Goal: Transaction & Acquisition: Purchase product/service

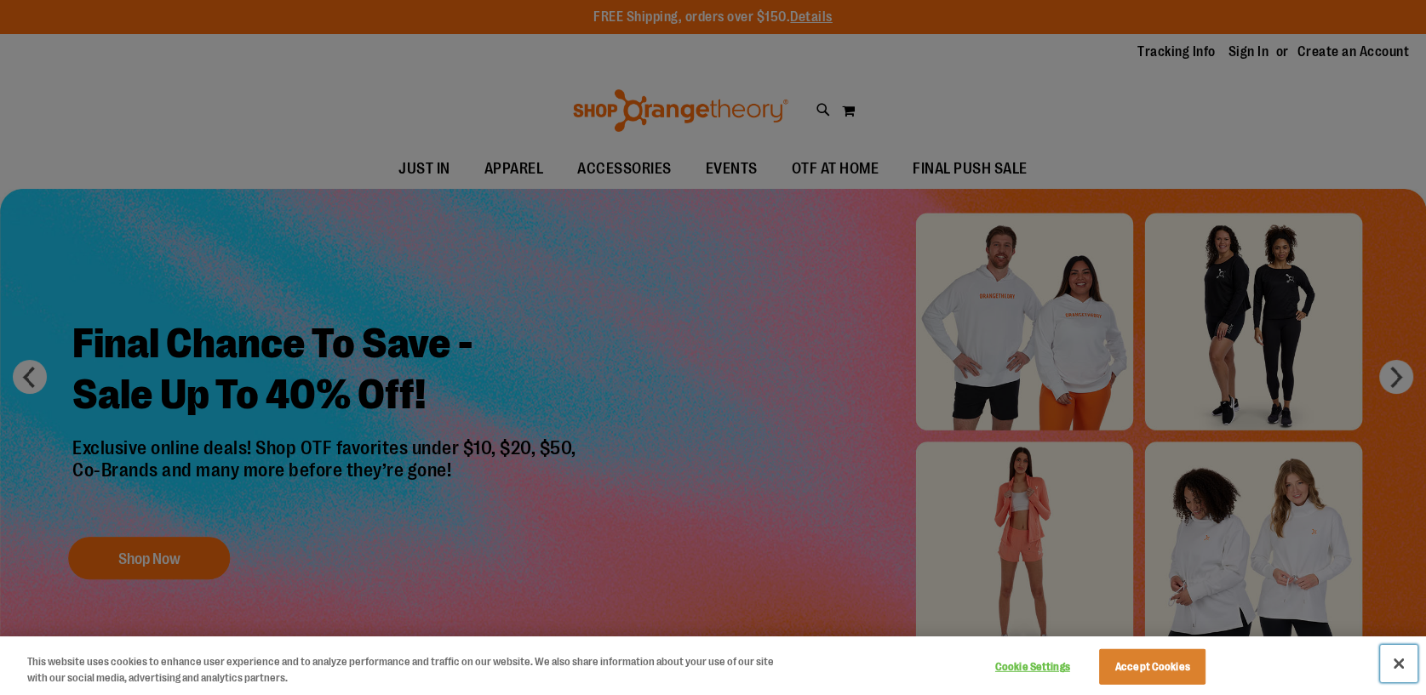
click at [1393, 663] on button "Close" at bounding box center [1398, 663] width 37 height 37
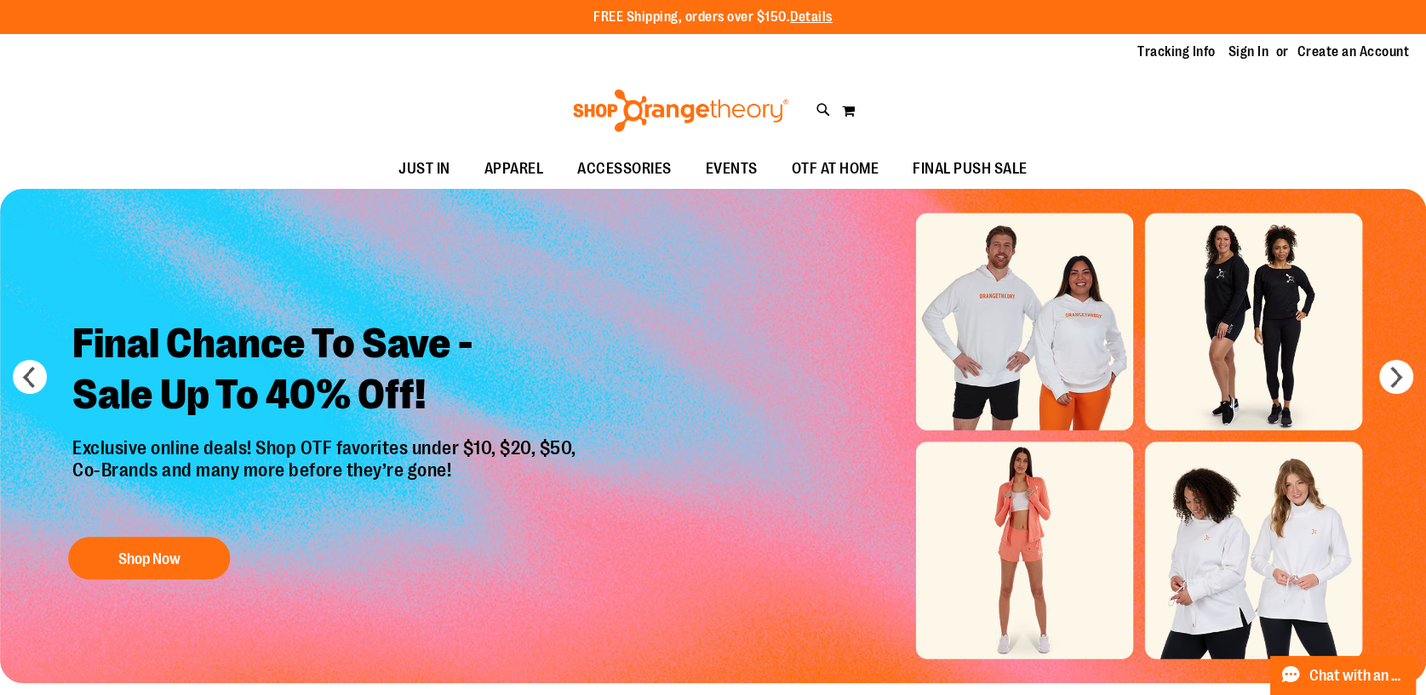
click at [1410, 369] on img "Slide 1 of 6" at bounding box center [713, 436] width 1426 height 495
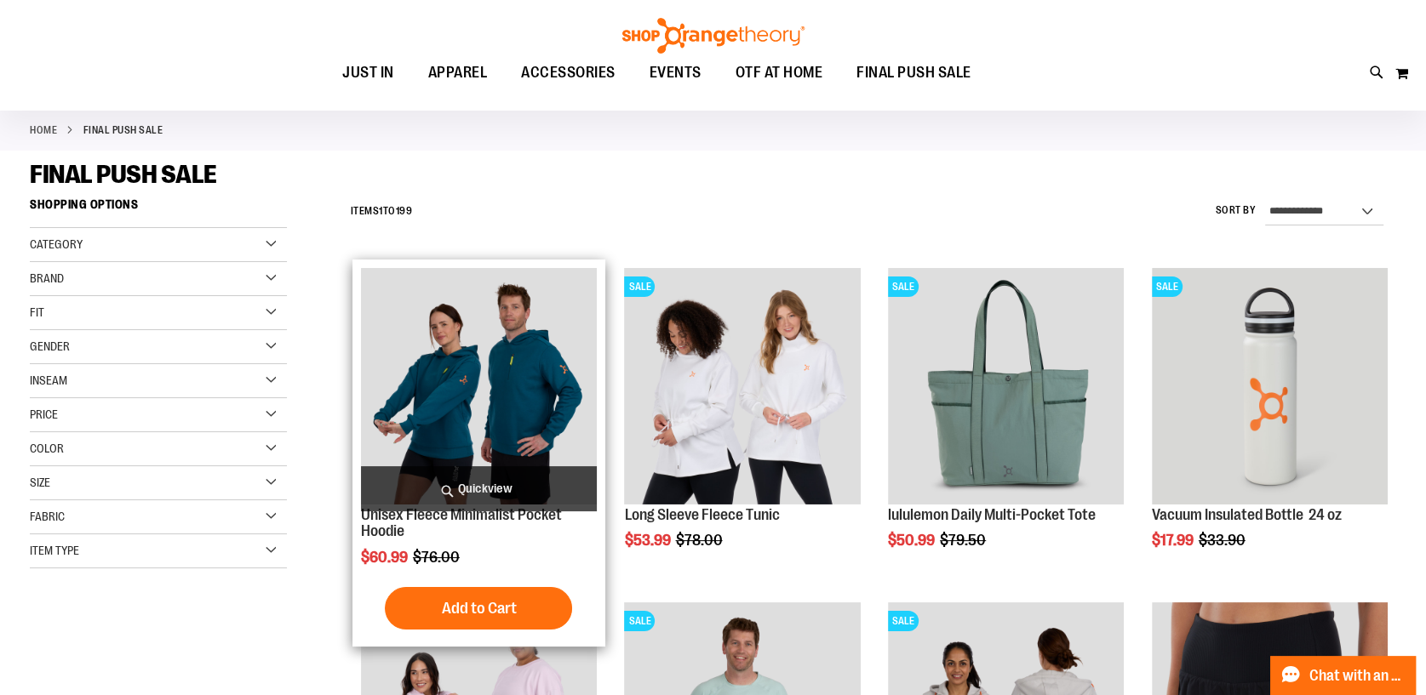
scroll to position [340, 0]
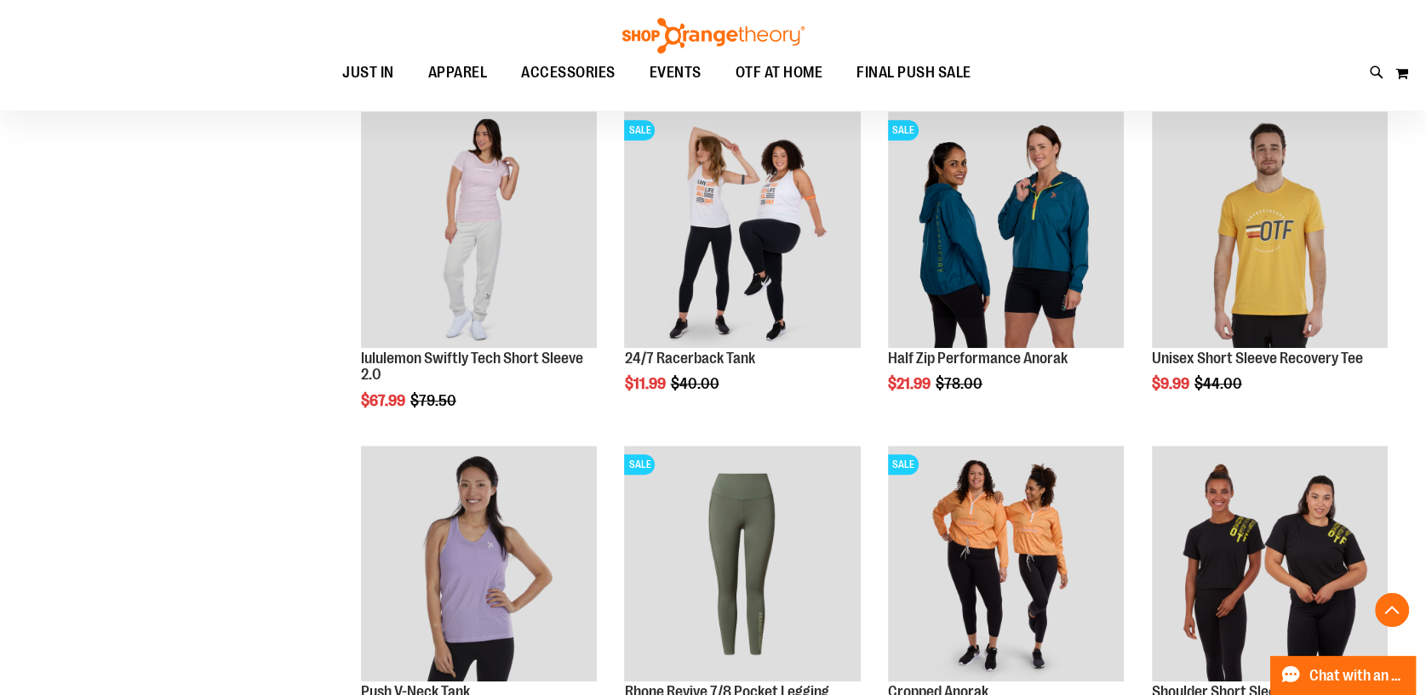
scroll to position [1106, 0]
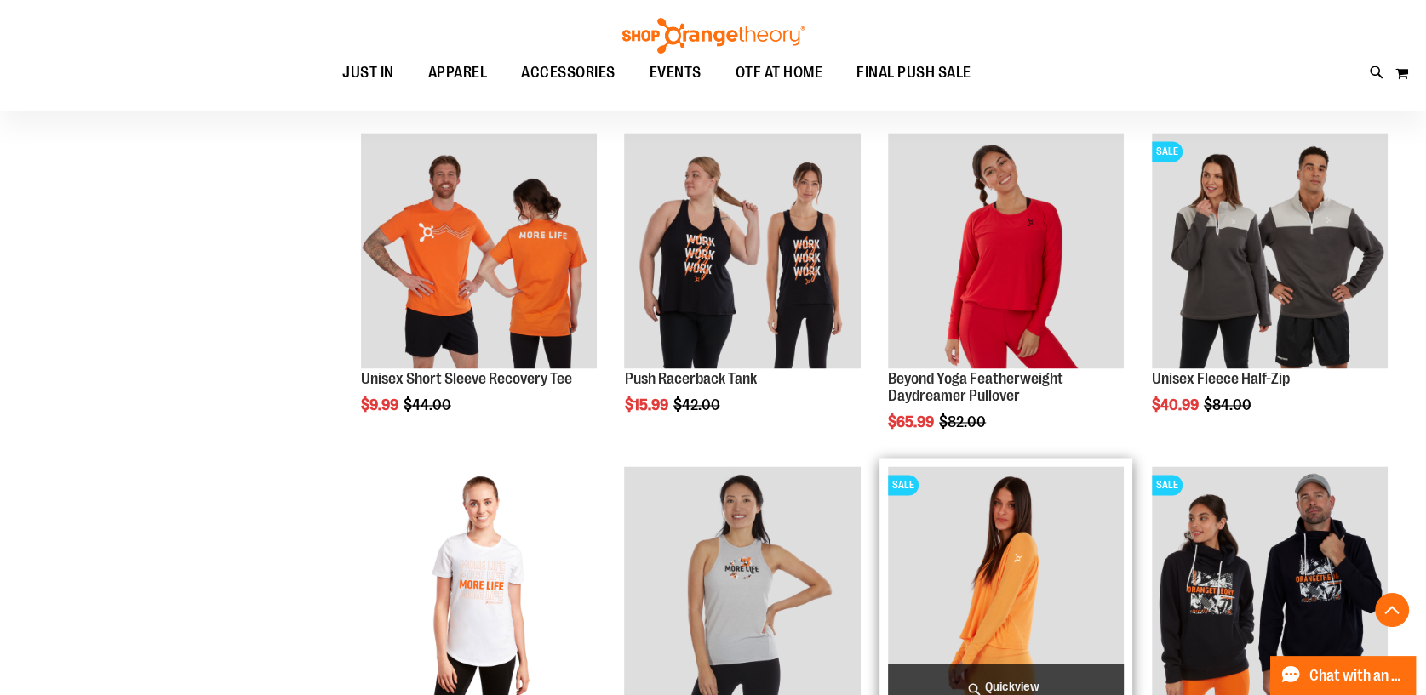
scroll to position [2978, 0]
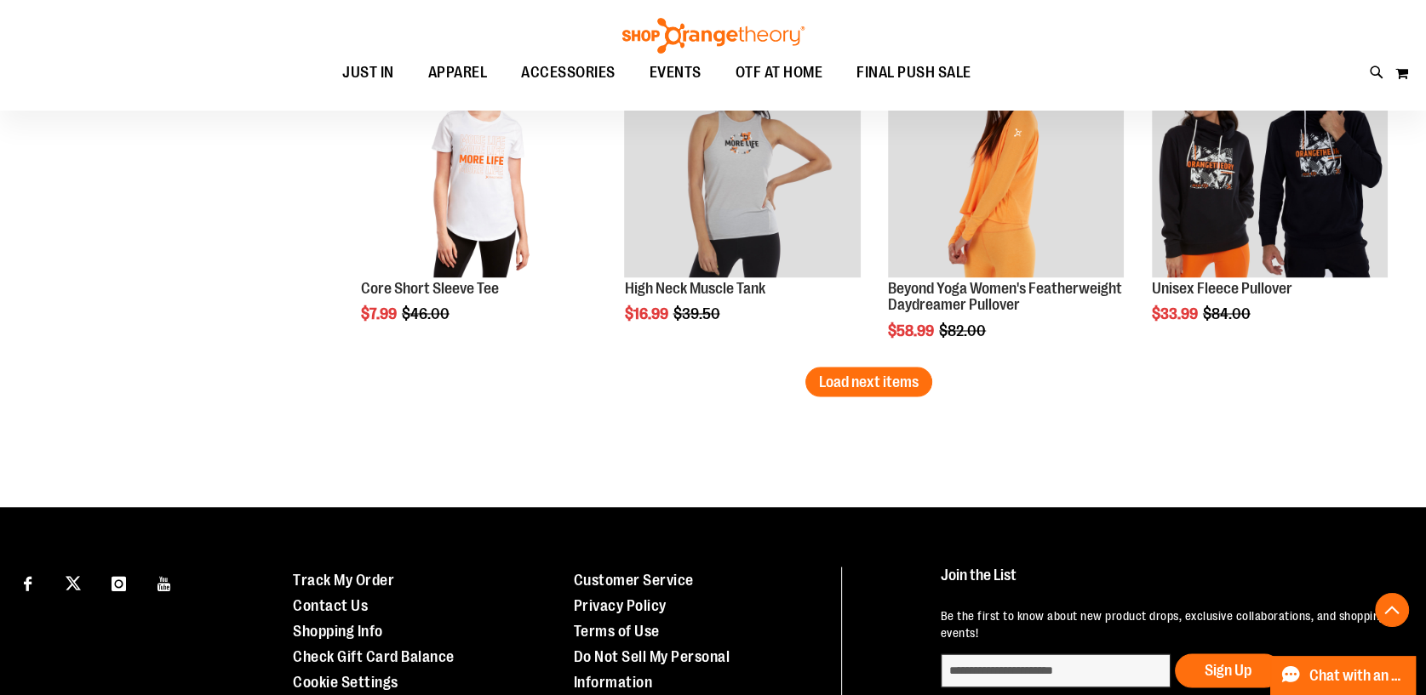
click at [880, 383] on span "Load next items" at bounding box center [869, 381] width 100 height 17
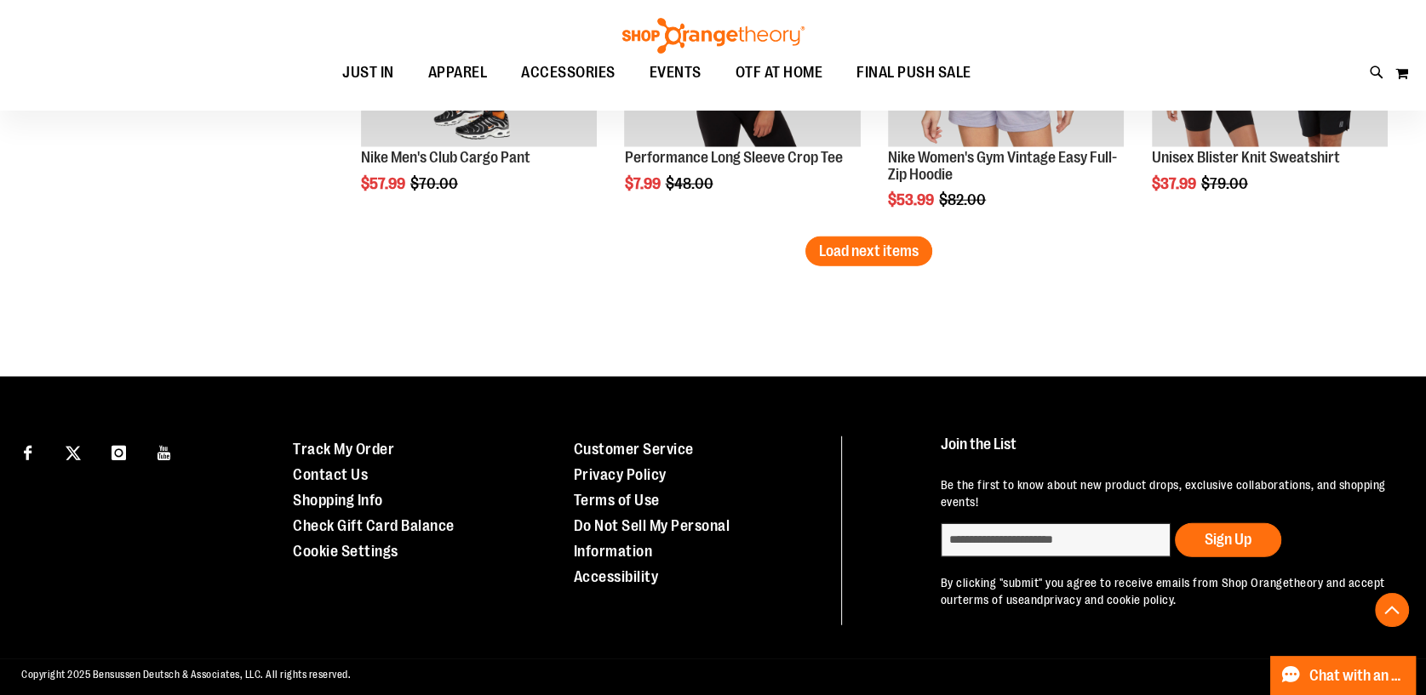
scroll to position [4125, 0]
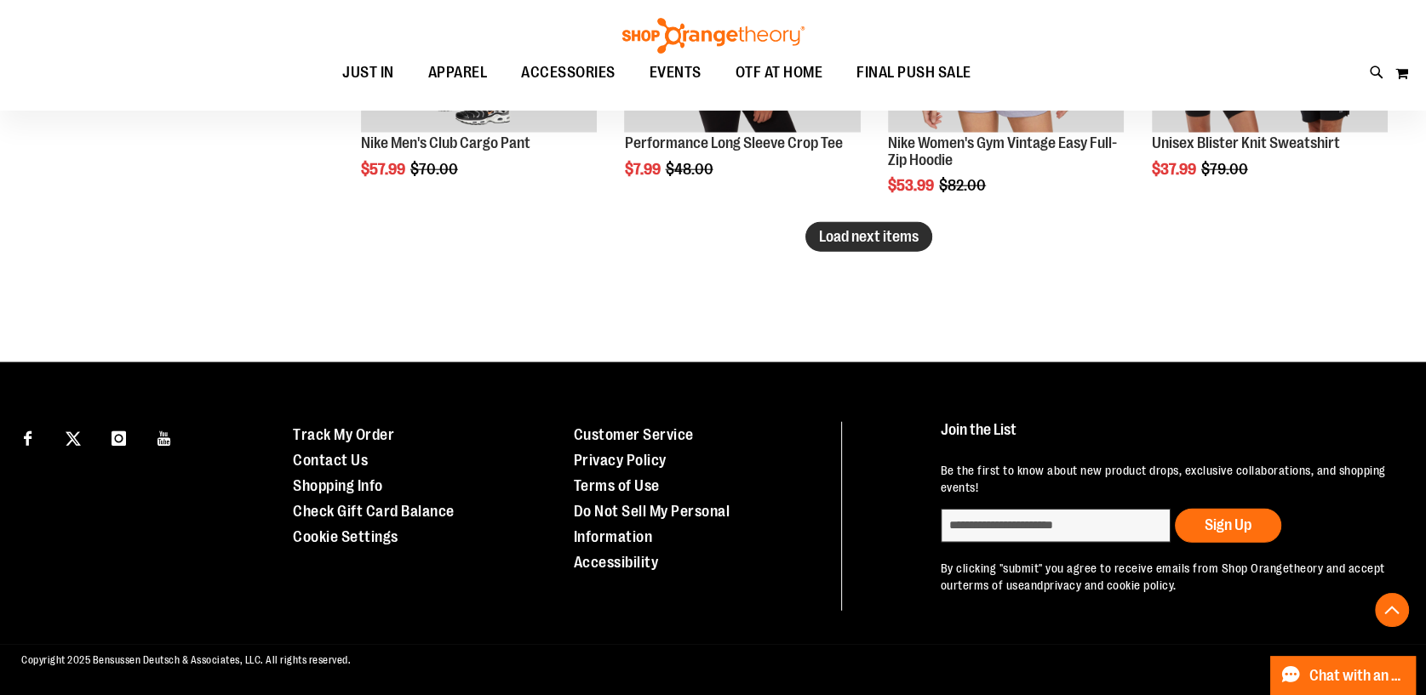
click at [892, 230] on span "Load next items" at bounding box center [869, 236] width 100 height 17
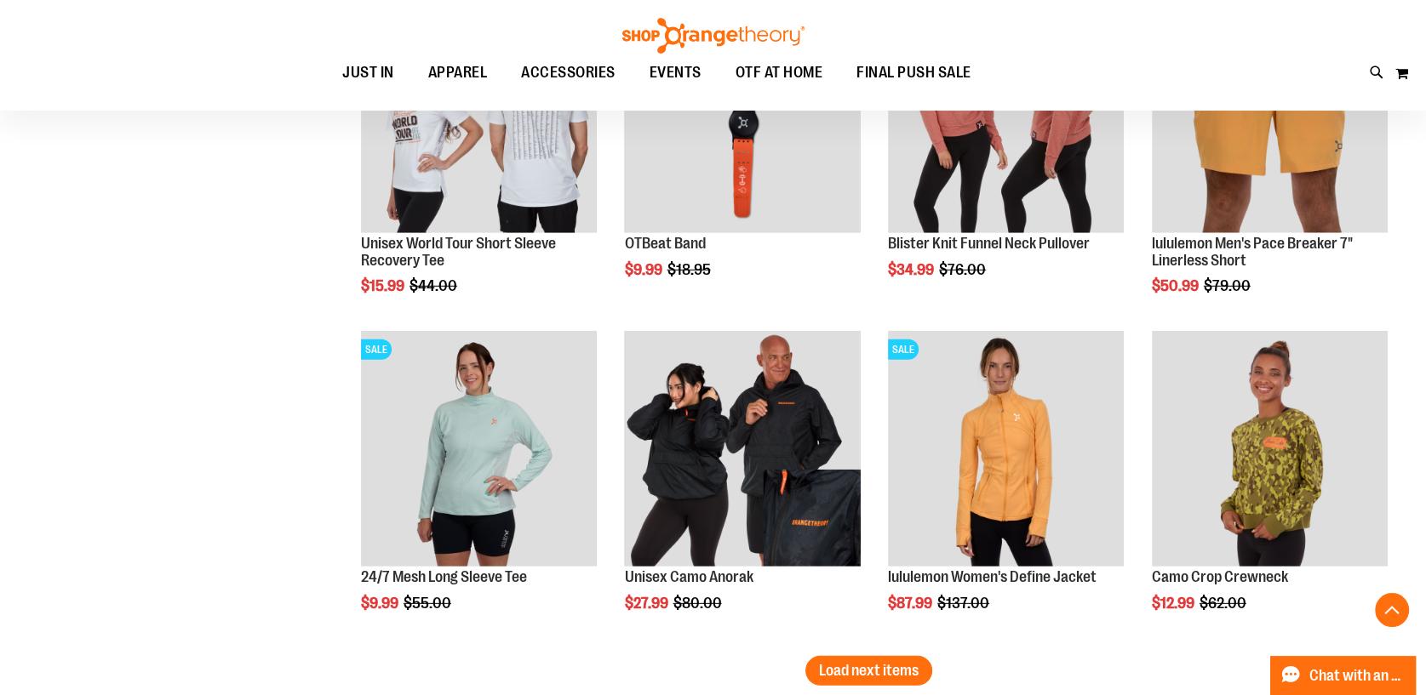
scroll to position [4891, 0]
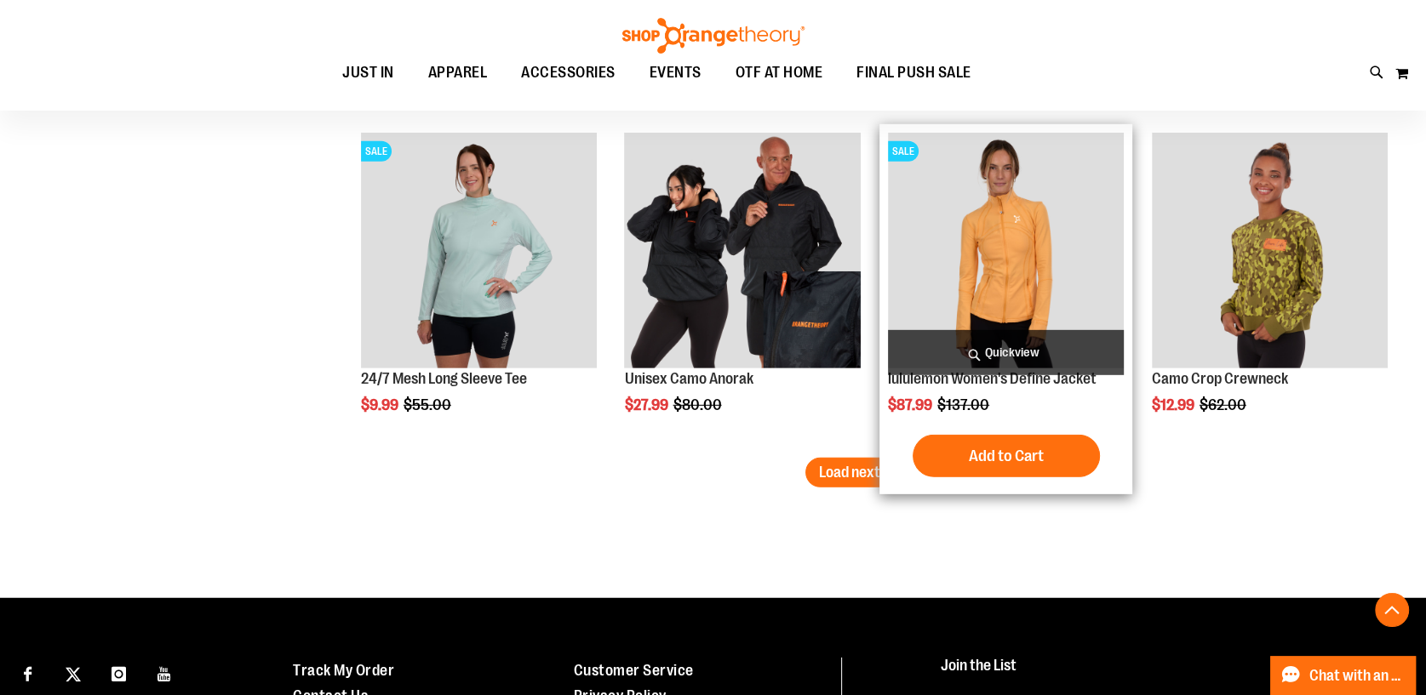
click at [889, 455] on div "Add to Cart In stock" at bounding box center [1006, 456] width 236 height 43
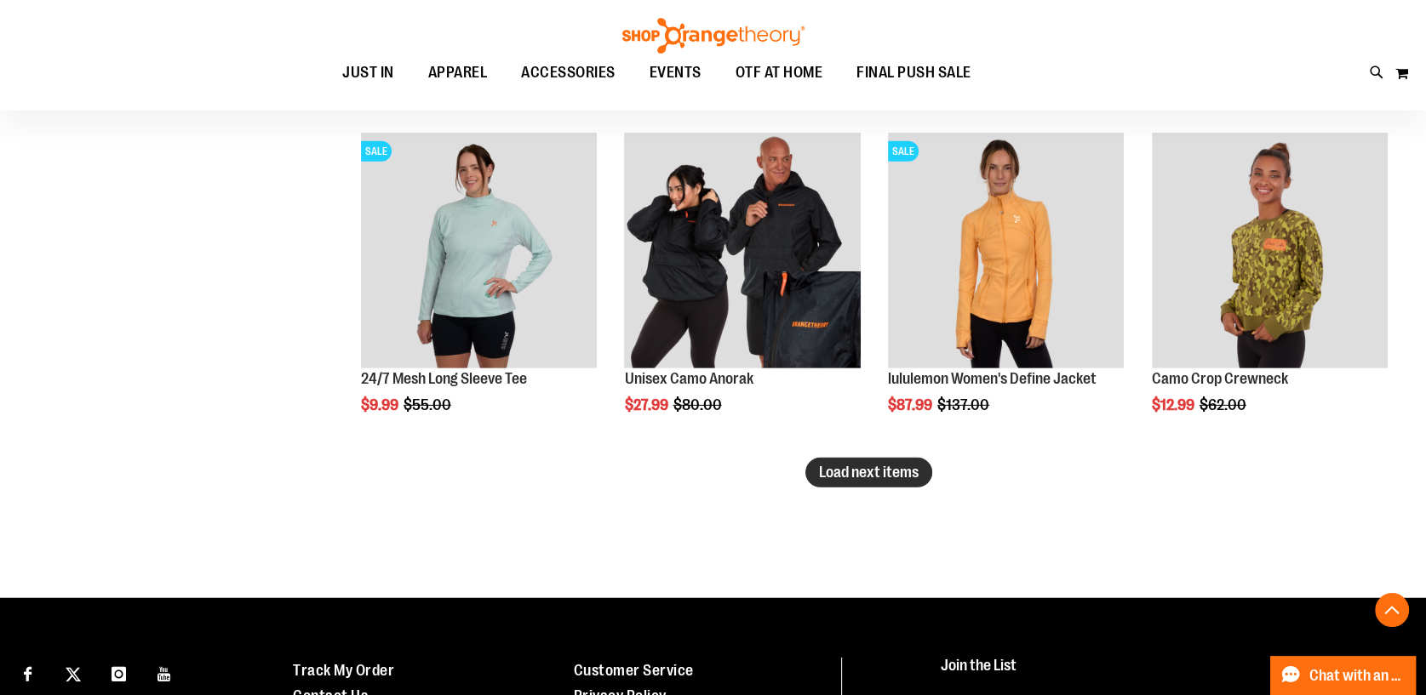
click at [865, 461] on button "Load next items" at bounding box center [868, 473] width 127 height 30
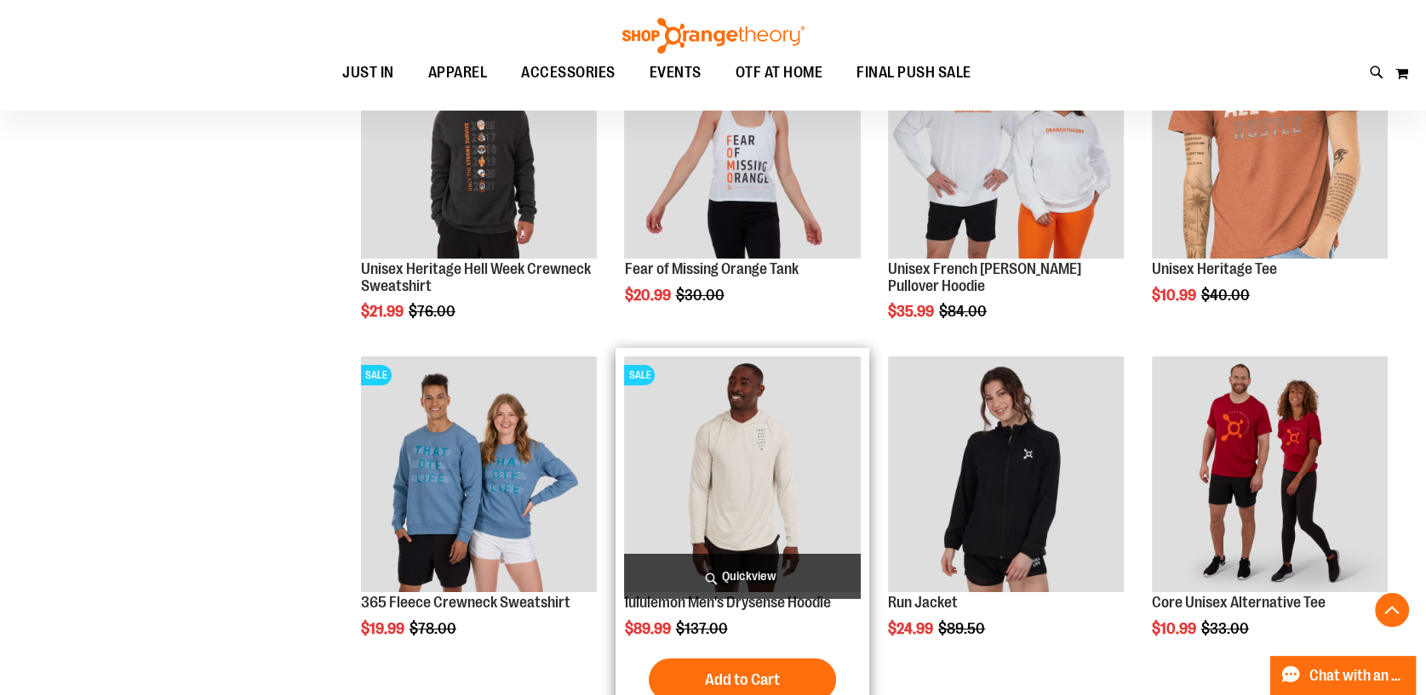
scroll to position [5742, 0]
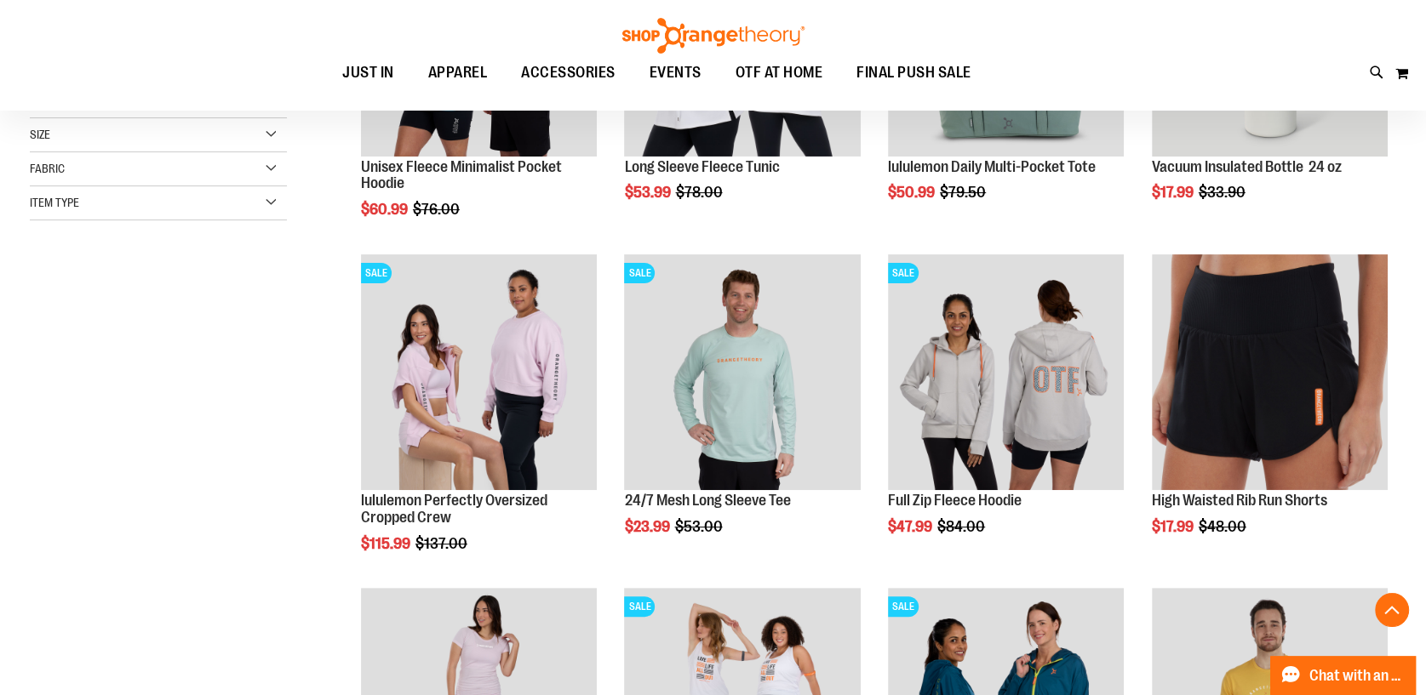
scroll to position [1, 0]
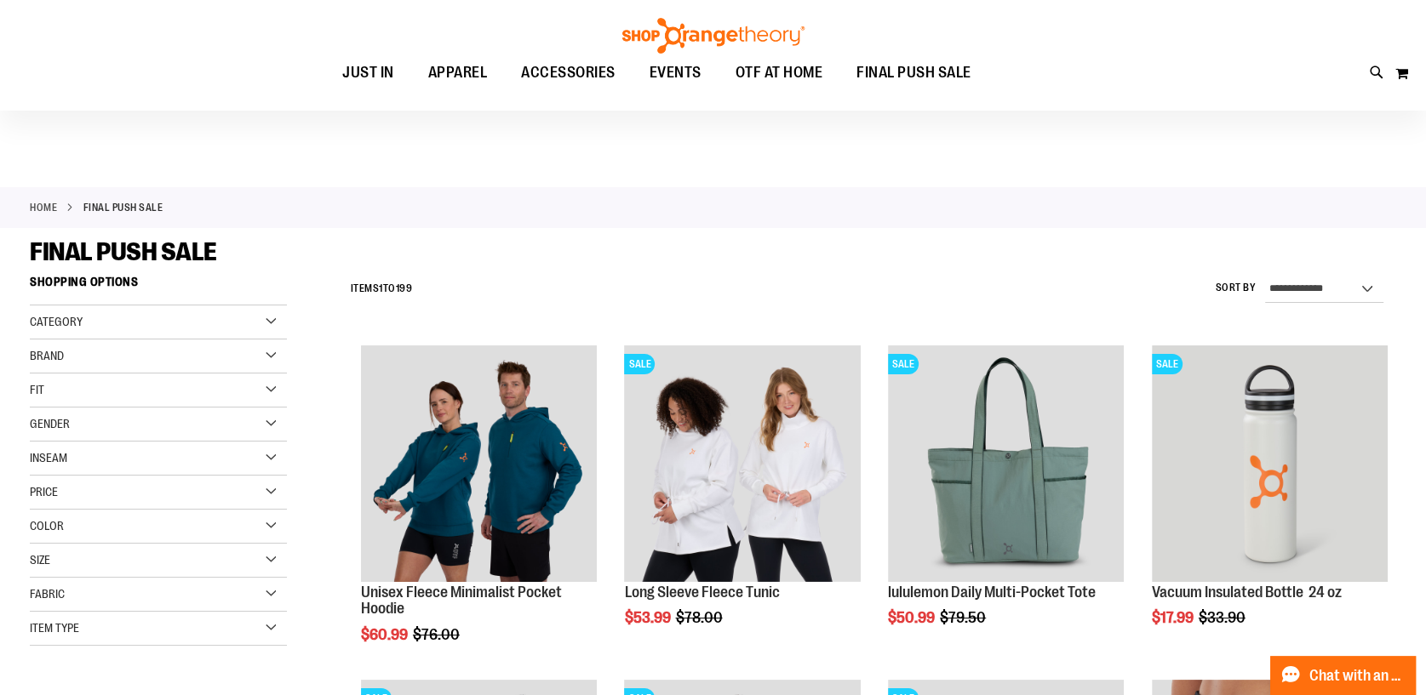
click at [43, 327] on span "Category" at bounding box center [56, 322] width 53 height 14
click at [56, 451] on span "Brand" at bounding box center [47, 457] width 34 height 14
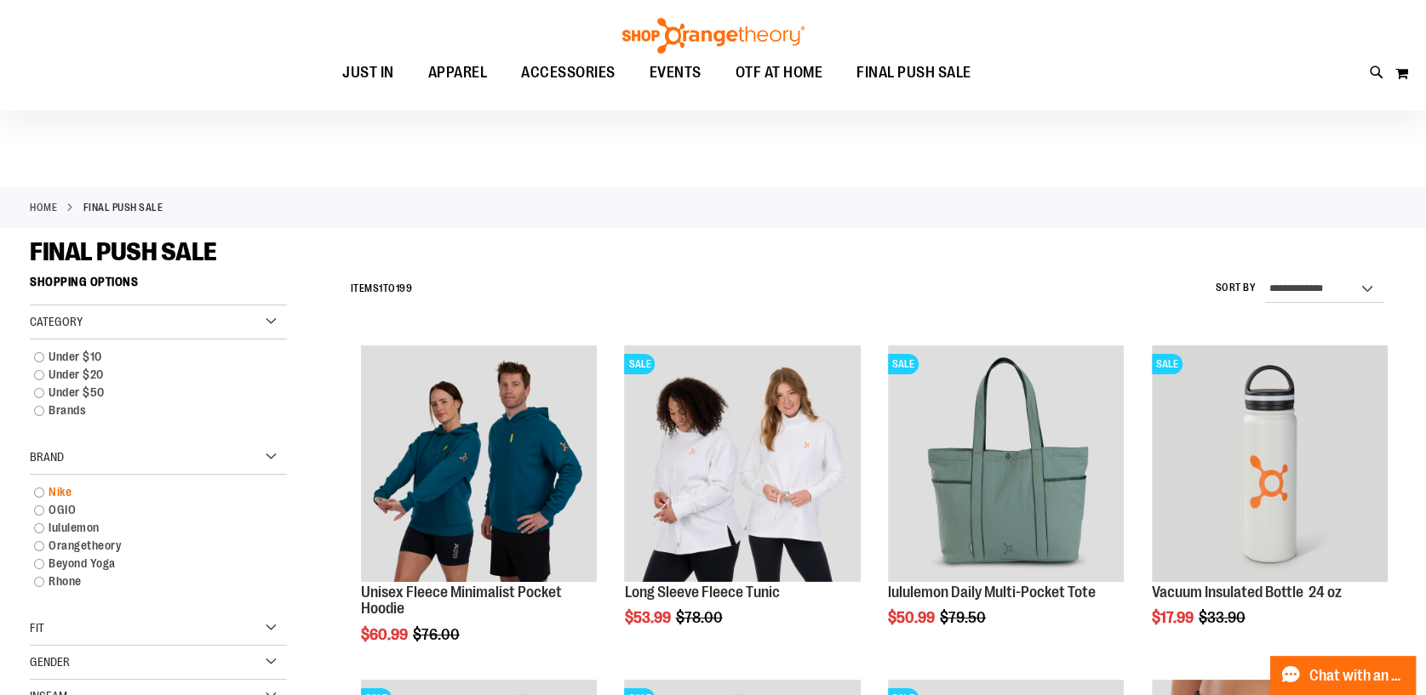
click at [40, 486] on link "Nike" at bounding box center [149, 492] width 247 height 18
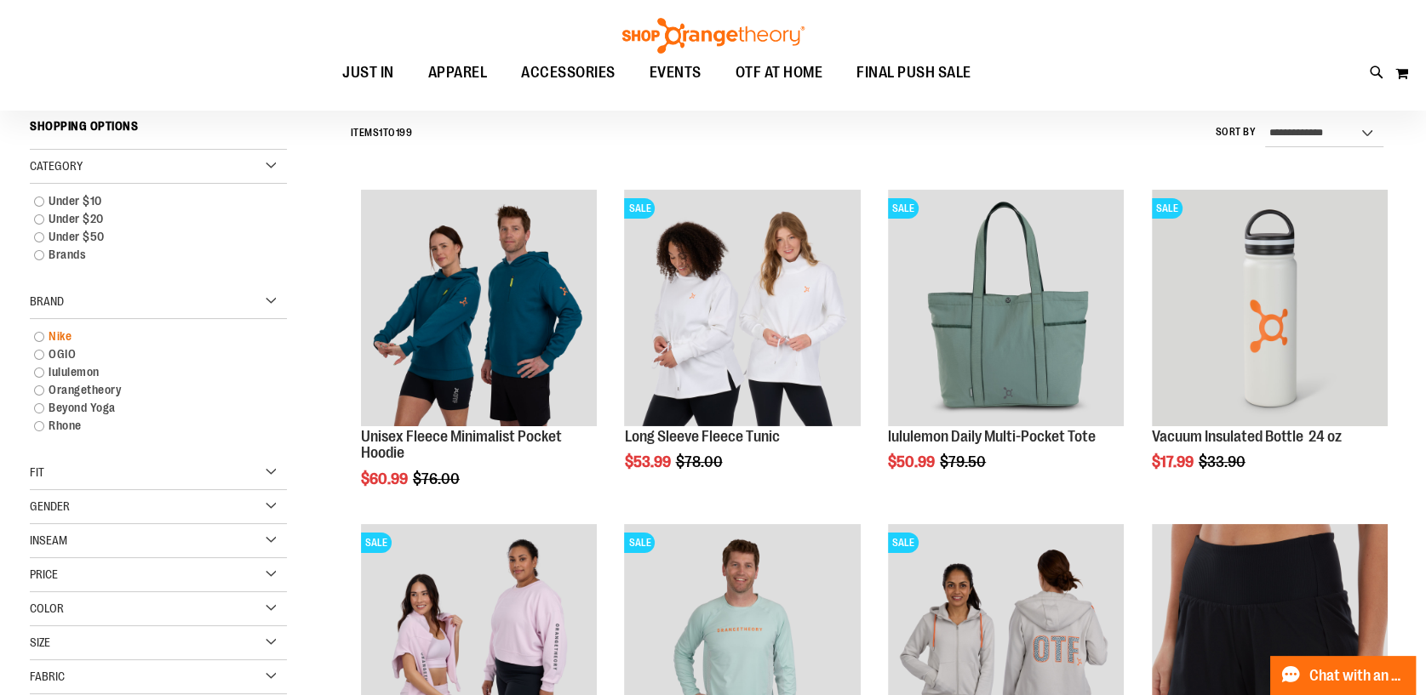
scroll to position [157, 0]
click at [43, 334] on link "Nike" at bounding box center [149, 336] width 247 height 18
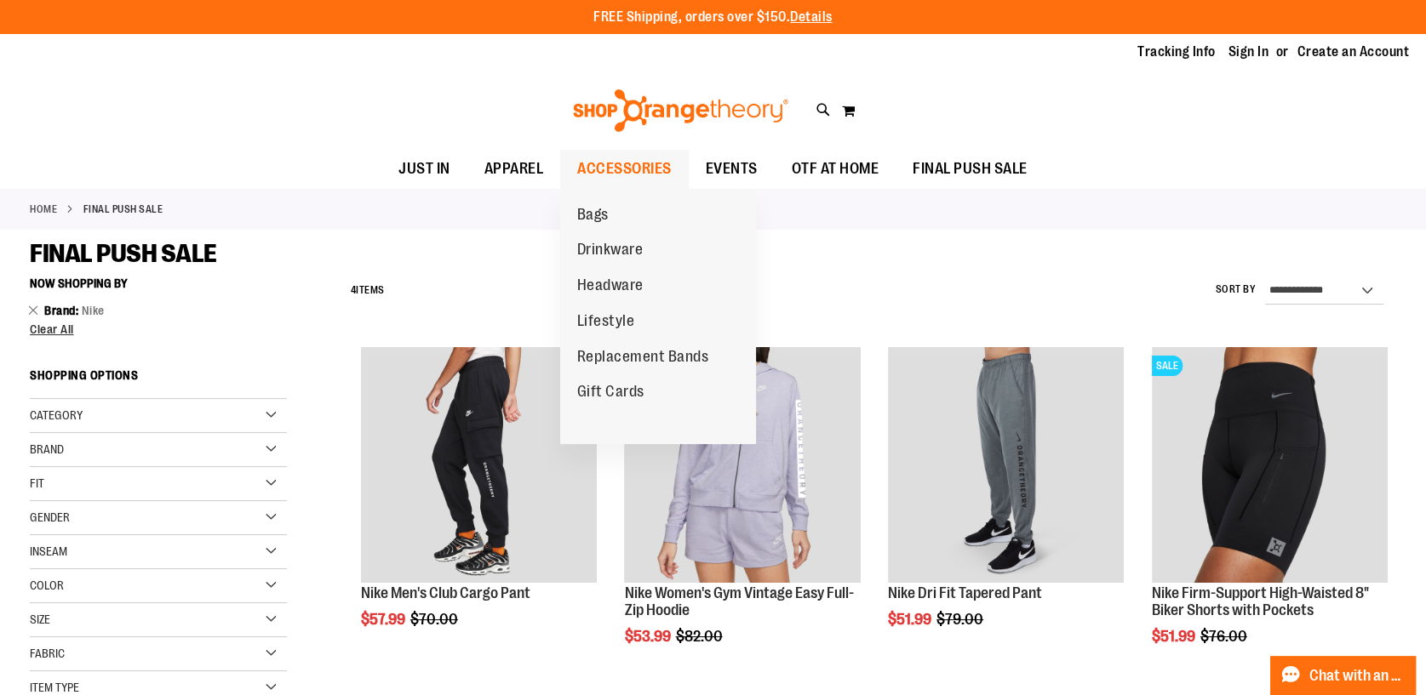
click at [637, 167] on span "ACCESSORIES" at bounding box center [624, 169] width 94 height 38
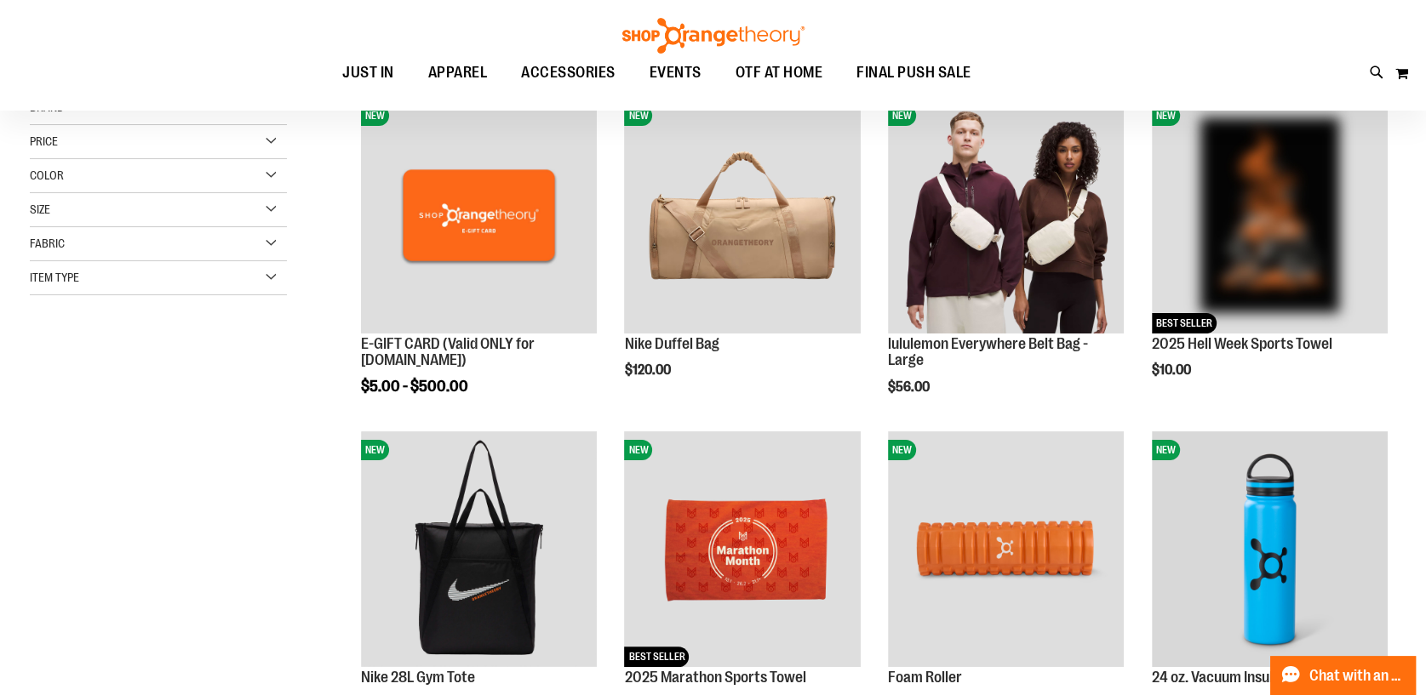
scroll to position [254, 0]
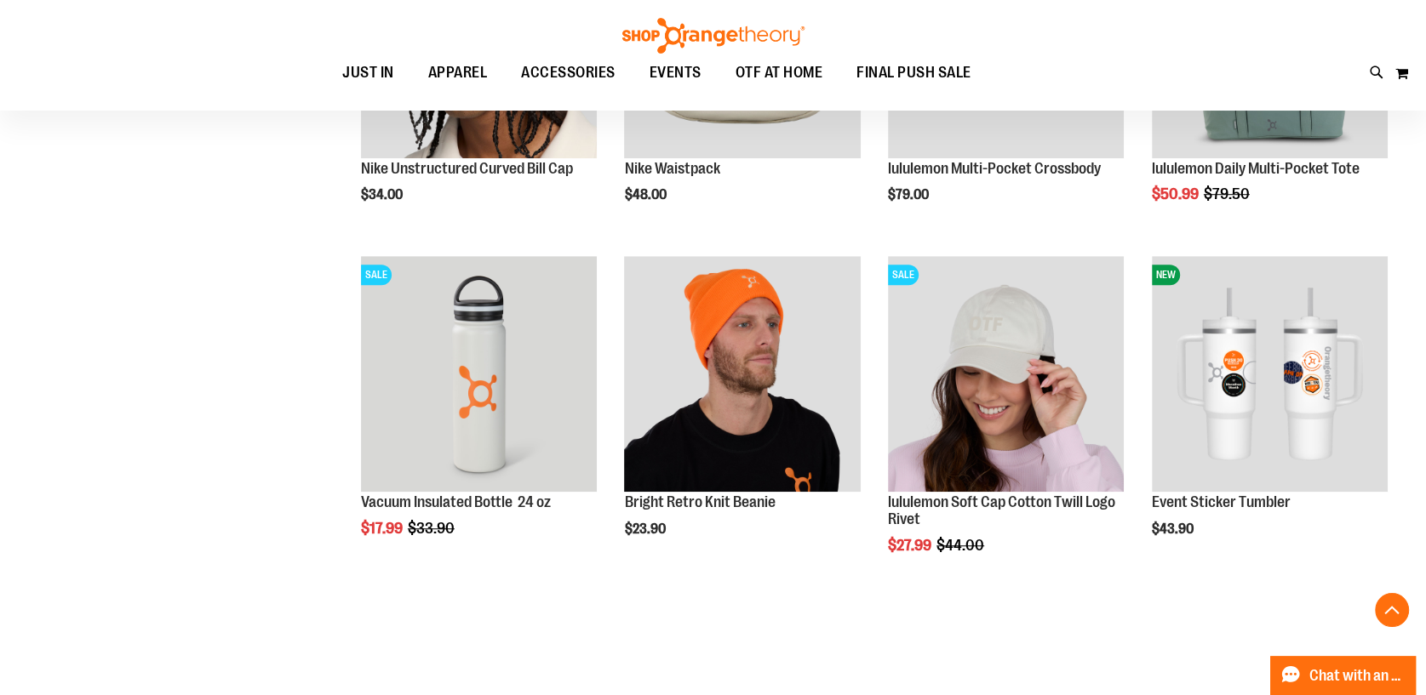
scroll to position [1106, 0]
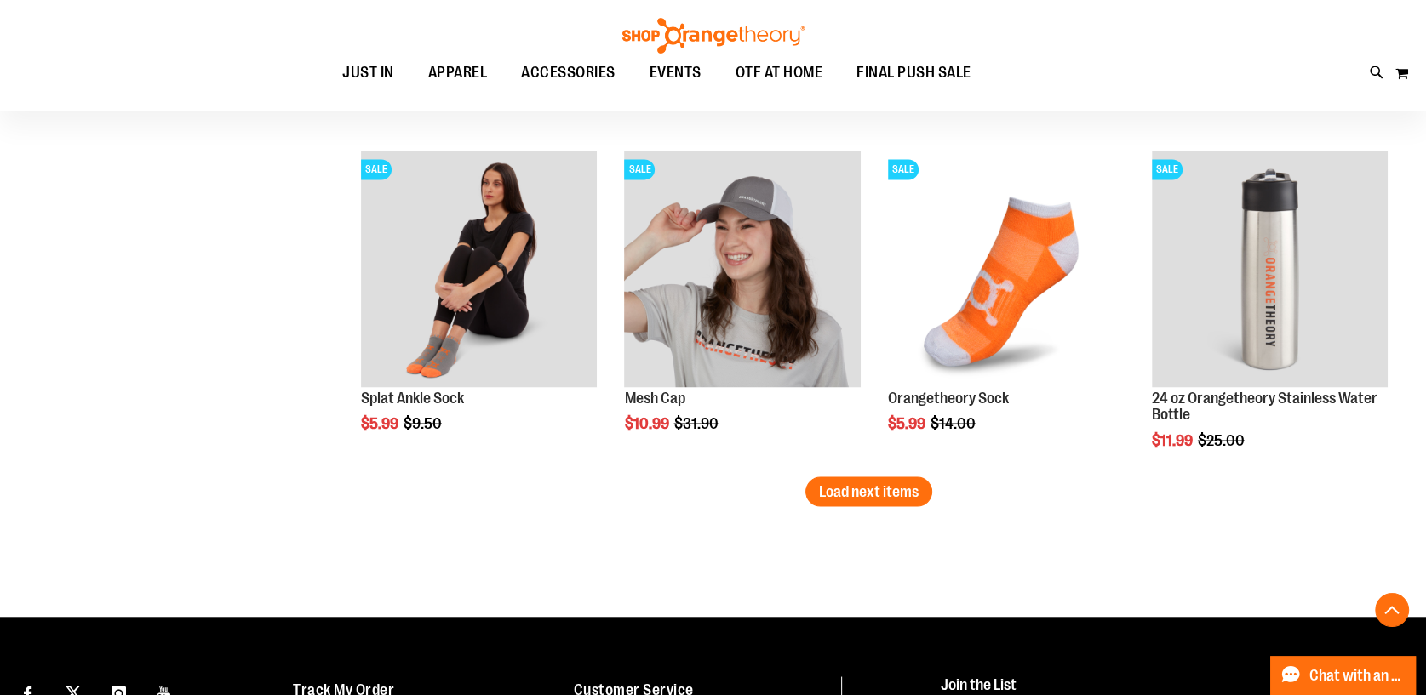
scroll to position [2893, 0]
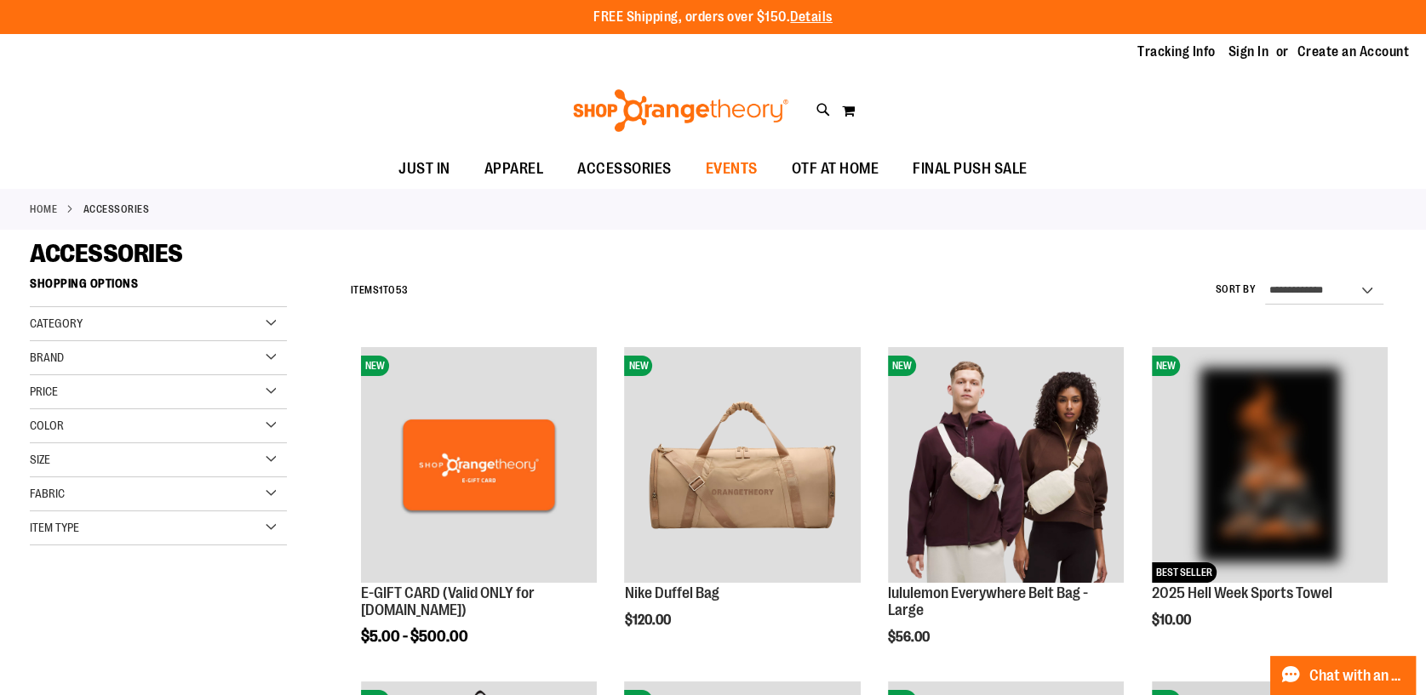
click at [724, 168] on span "EVENTS" at bounding box center [732, 169] width 52 height 38
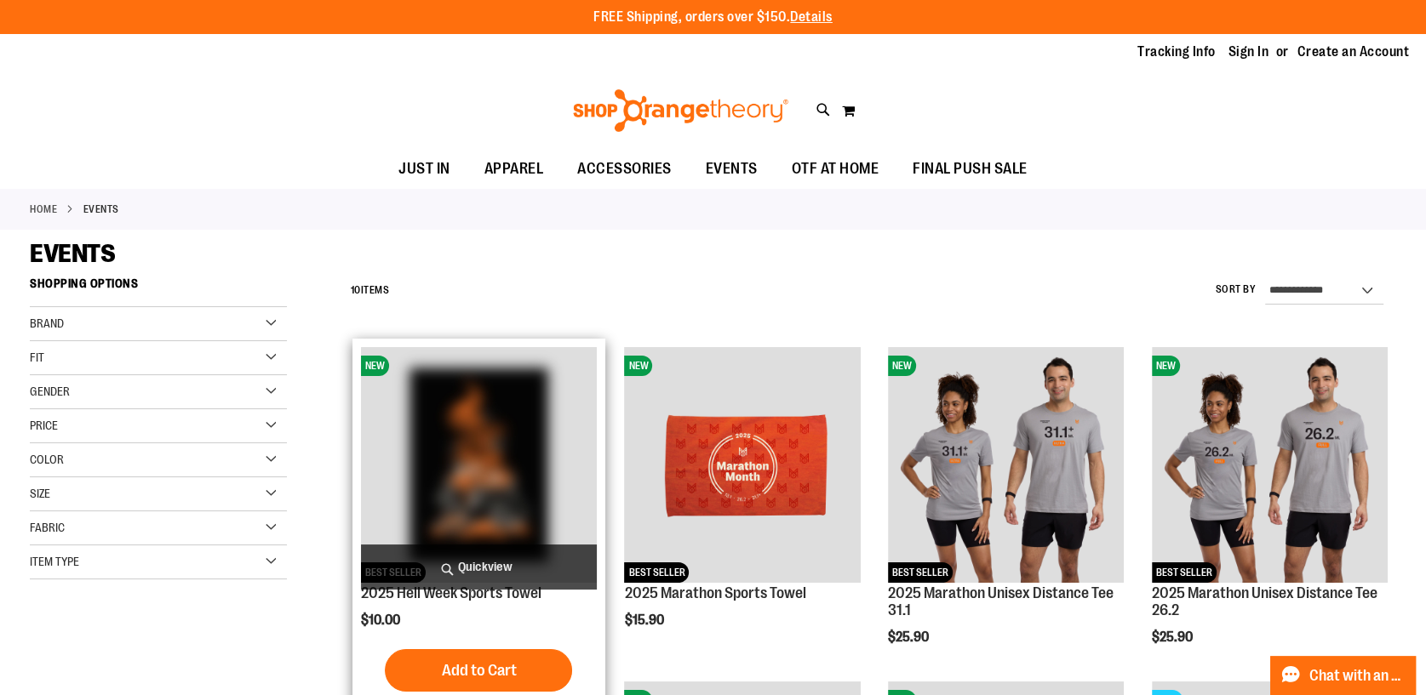
click at [464, 431] on img "product" at bounding box center [479, 465] width 236 height 236
